Goal: Task Accomplishment & Management: Complete application form

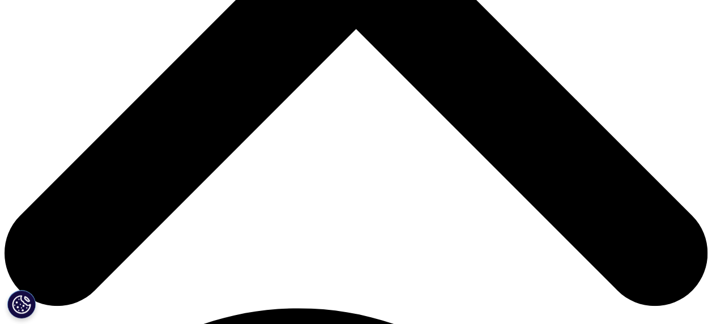
scroll to position [396, 0]
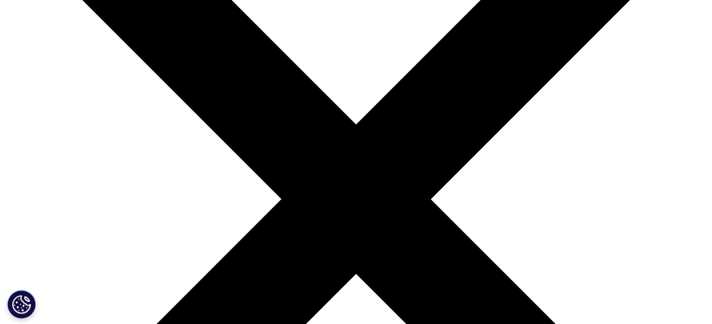
scroll to position [170, 0]
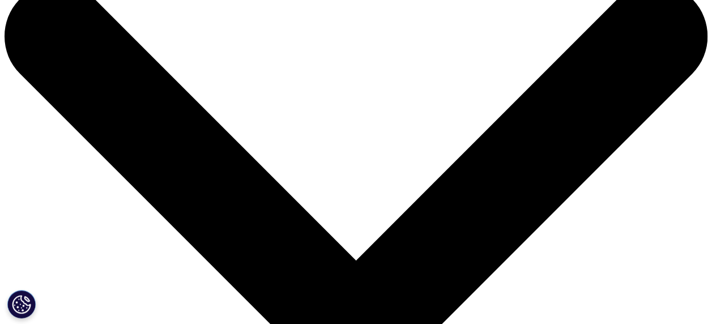
scroll to position [0, 0]
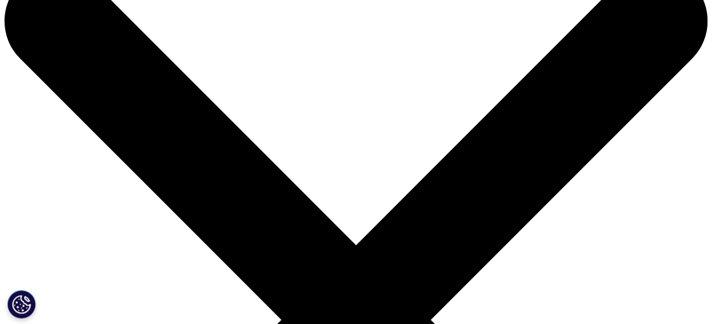
scroll to position [113, 0]
